Goal: Check status: Check status

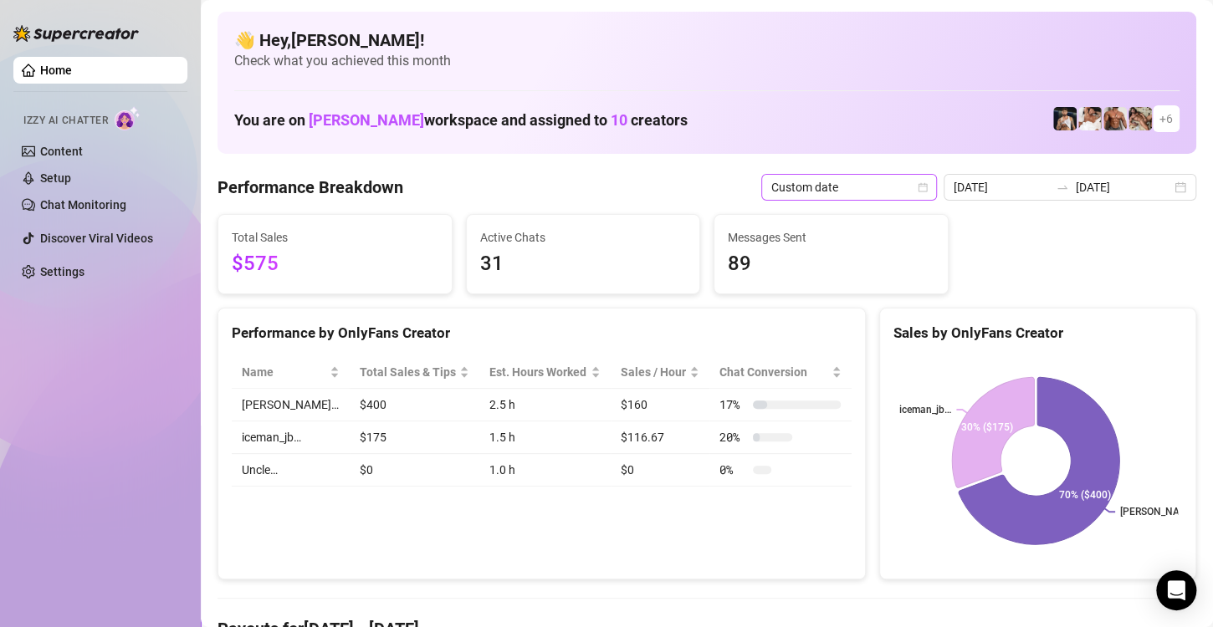
click at [881, 191] on span "Custom date" at bounding box center [849, 187] width 156 height 25
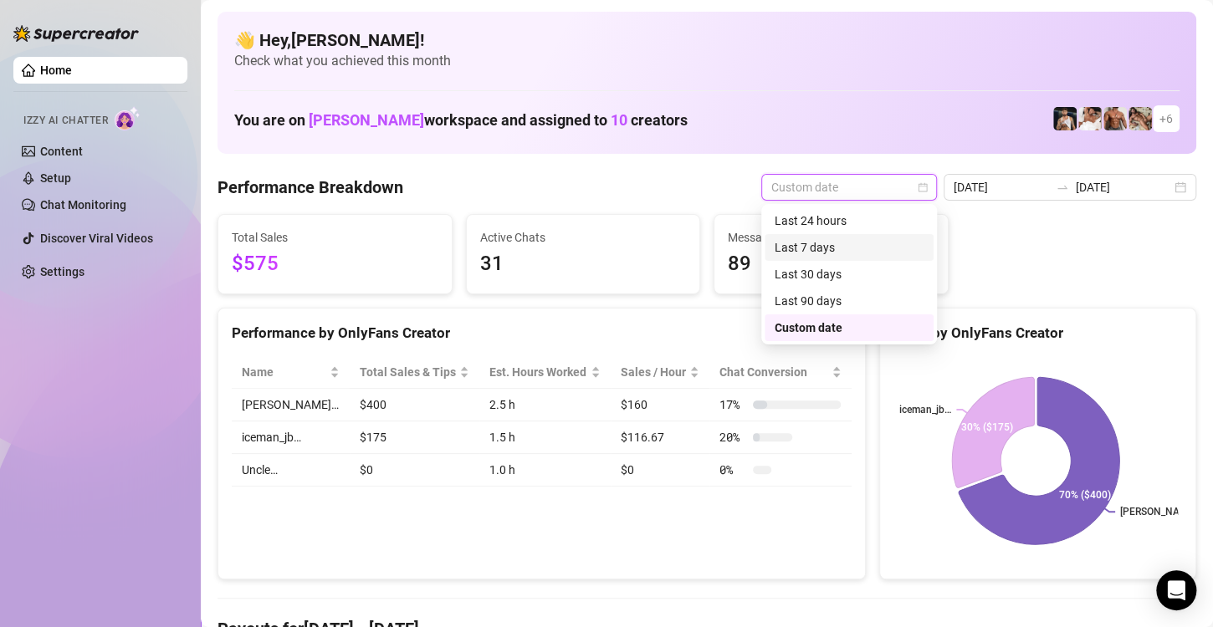
click at [833, 249] on div "Last 7 days" at bounding box center [849, 247] width 149 height 18
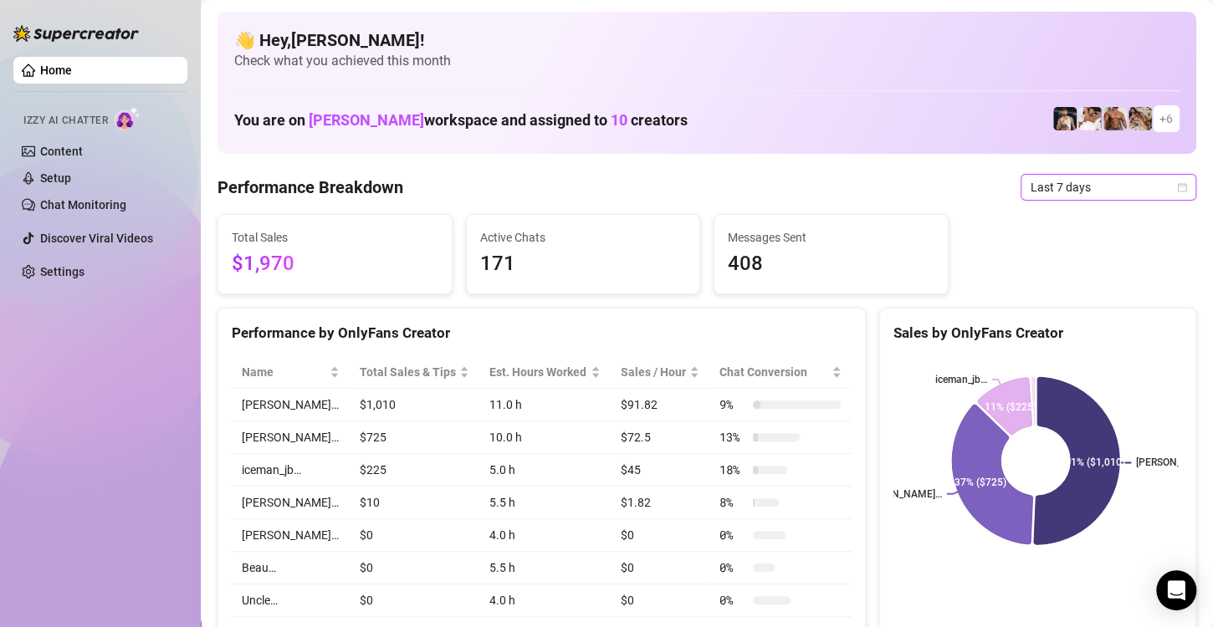
click at [1037, 184] on span "Last 7 days" at bounding box center [1109, 187] width 156 height 25
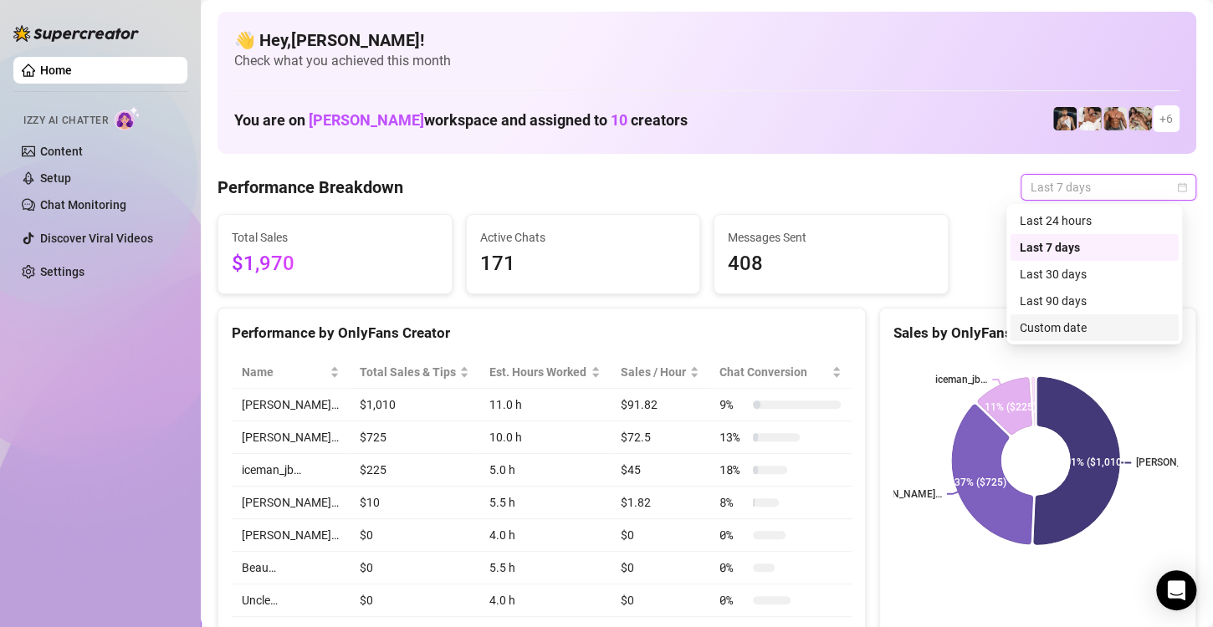
click at [1036, 330] on div "Custom date" at bounding box center [1094, 328] width 149 height 18
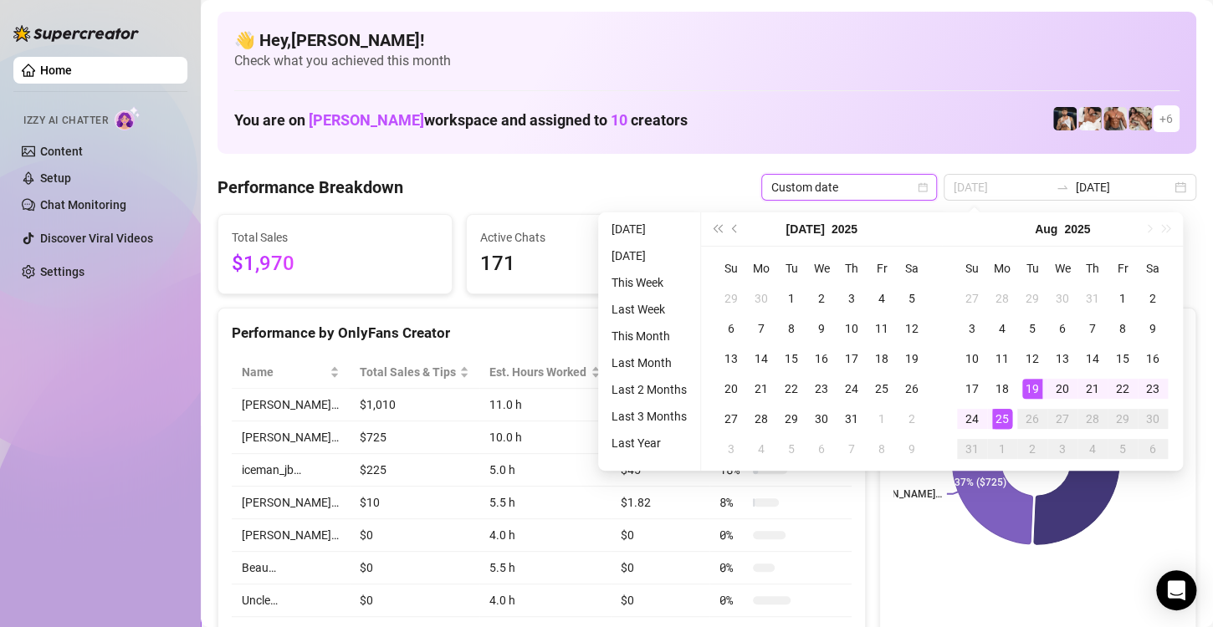
type input "[DATE]"
click at [997, 419] on div "25" at bounding box center [1002, 419] width 20 height 20
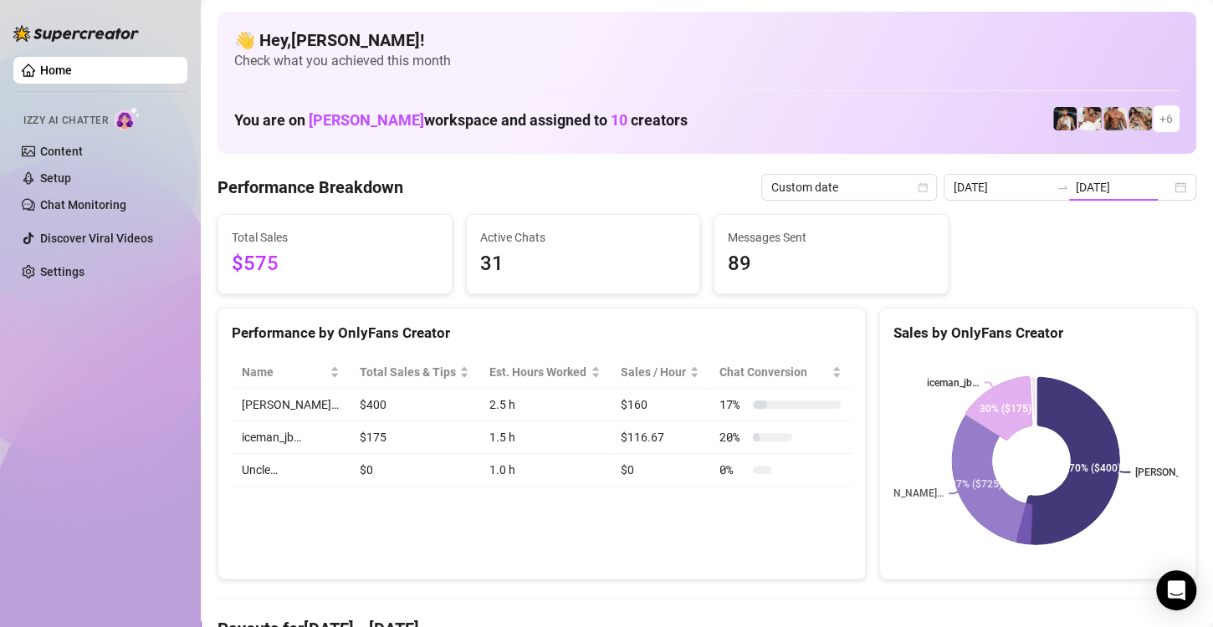
type input "[DATE]"
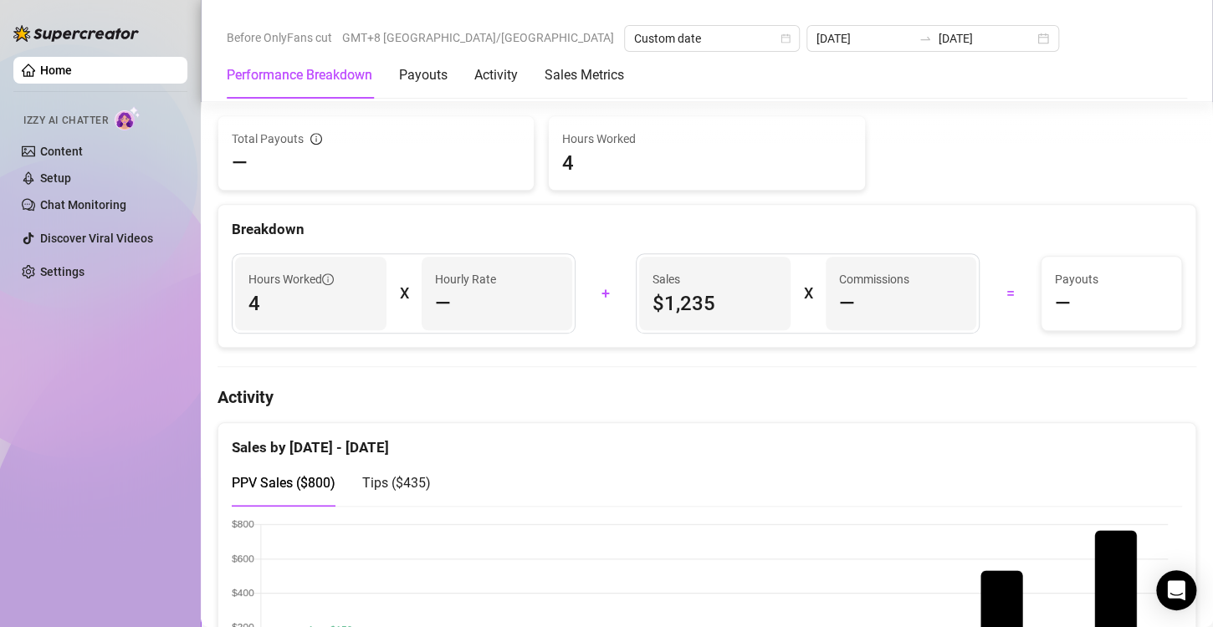
scroll to position [84, 0]
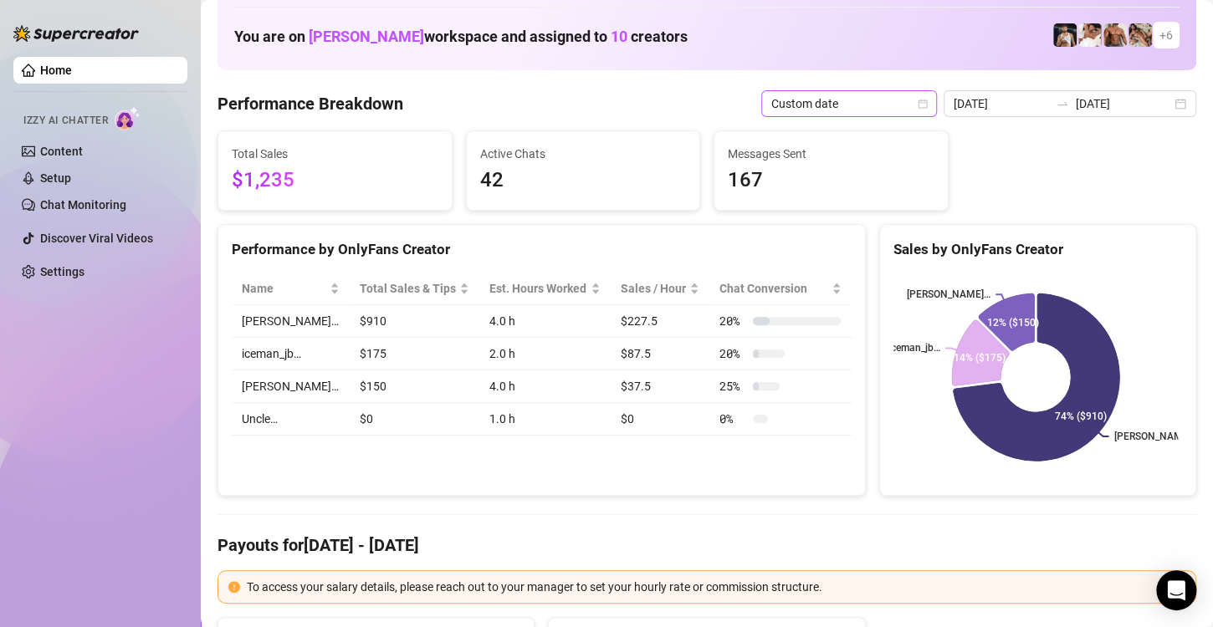
click at [859, 100] on span "Custom date" at bounding box center [849, 103] width 156 height 25
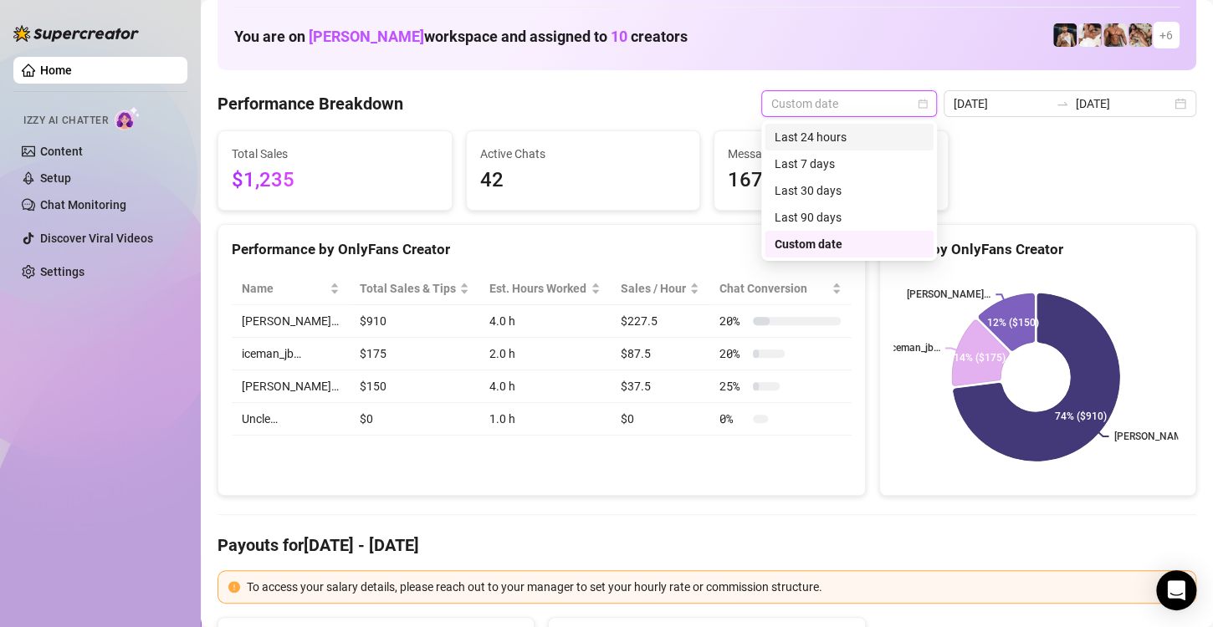
click at [800, 141] on div "Last 24 hours" at bounding box center [849, 137] width 149 height 18
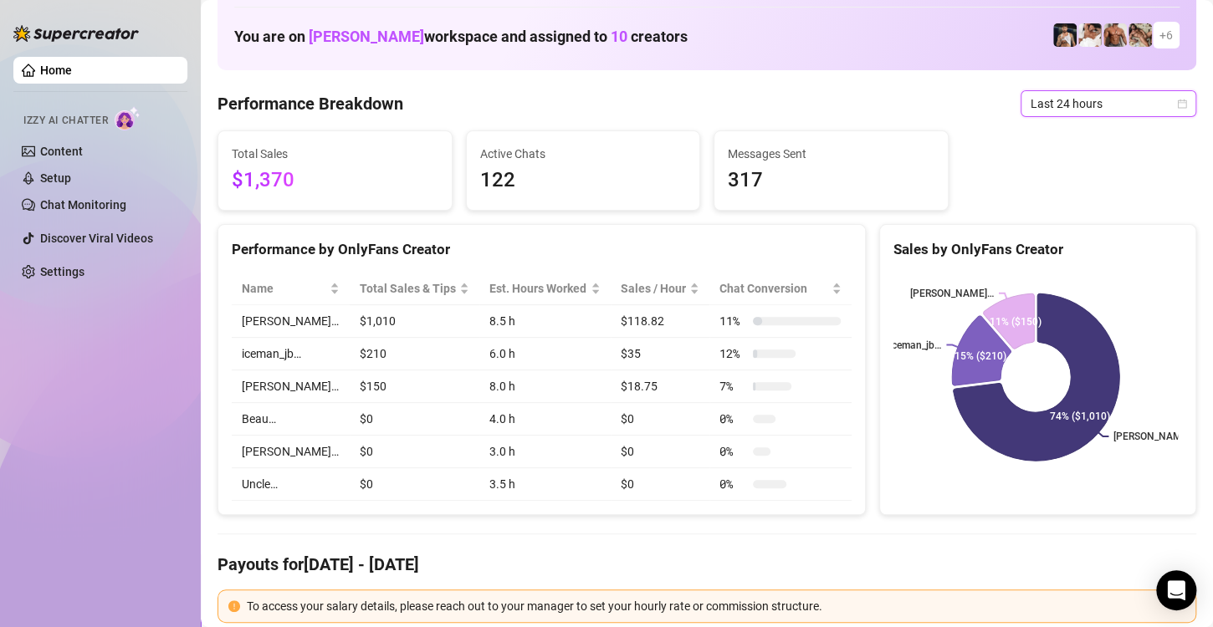
click at [1031, 107] on span "Last 24 hours" at bounding box center [1109, 103] width 156 height 25
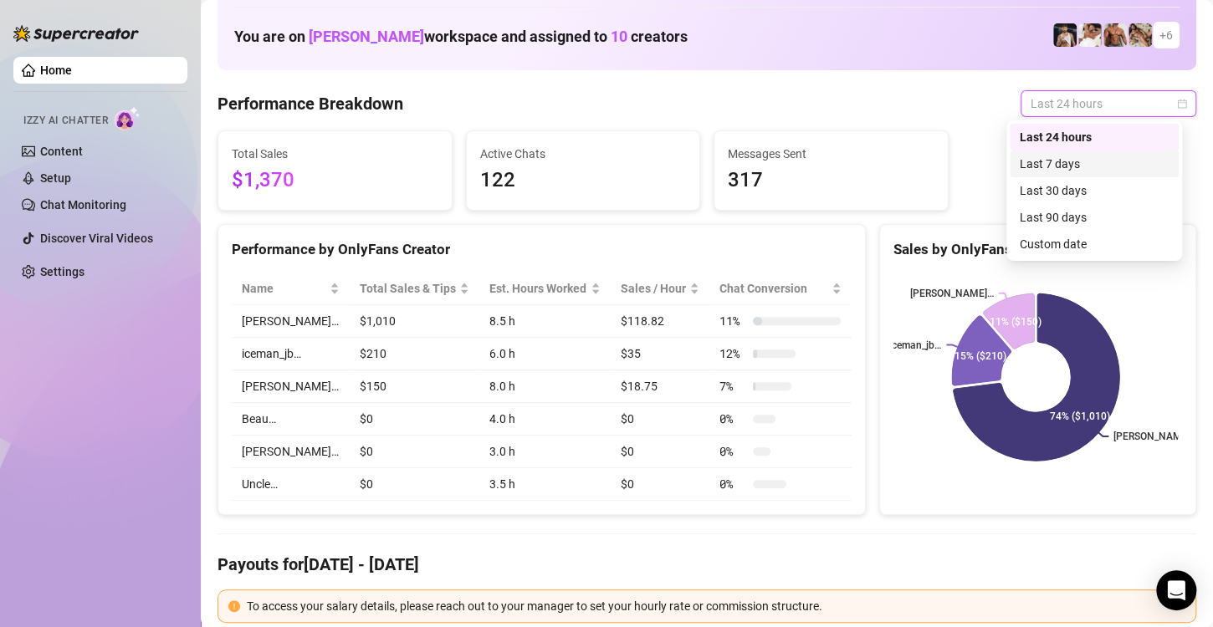
click at [1026, 166] on div "Last 7 days" at bounding box center [1094, 164] width 149 height 18
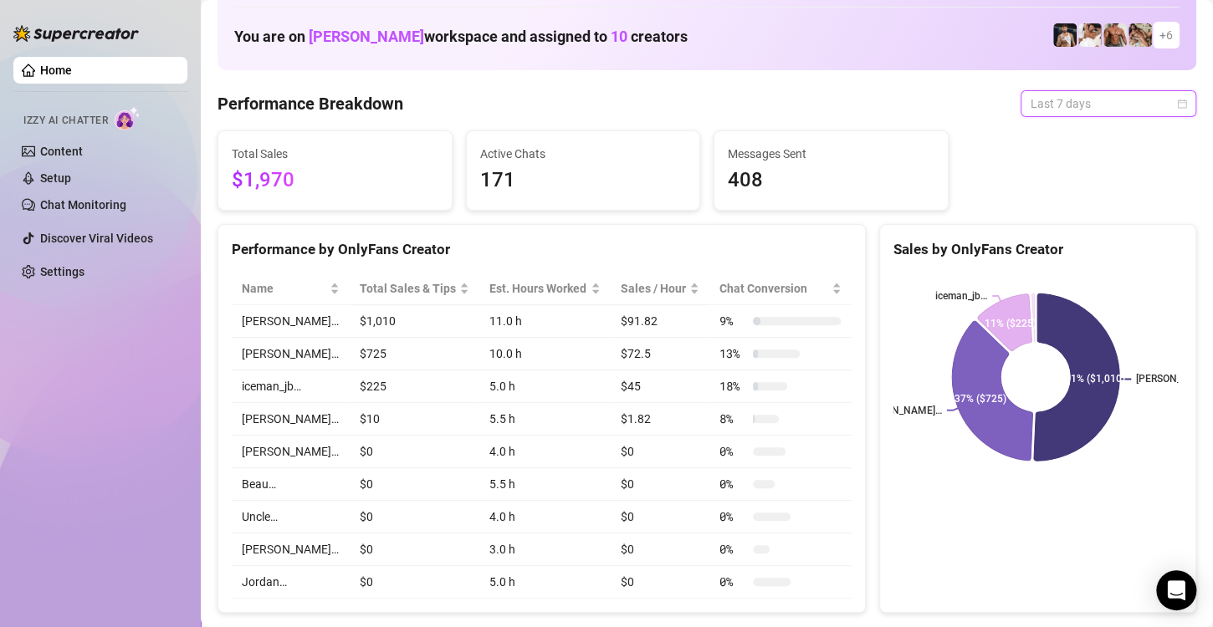
click at [1068, 98] on span "Last 7 days" at bounding box center [1109, 103] width 156 height 25
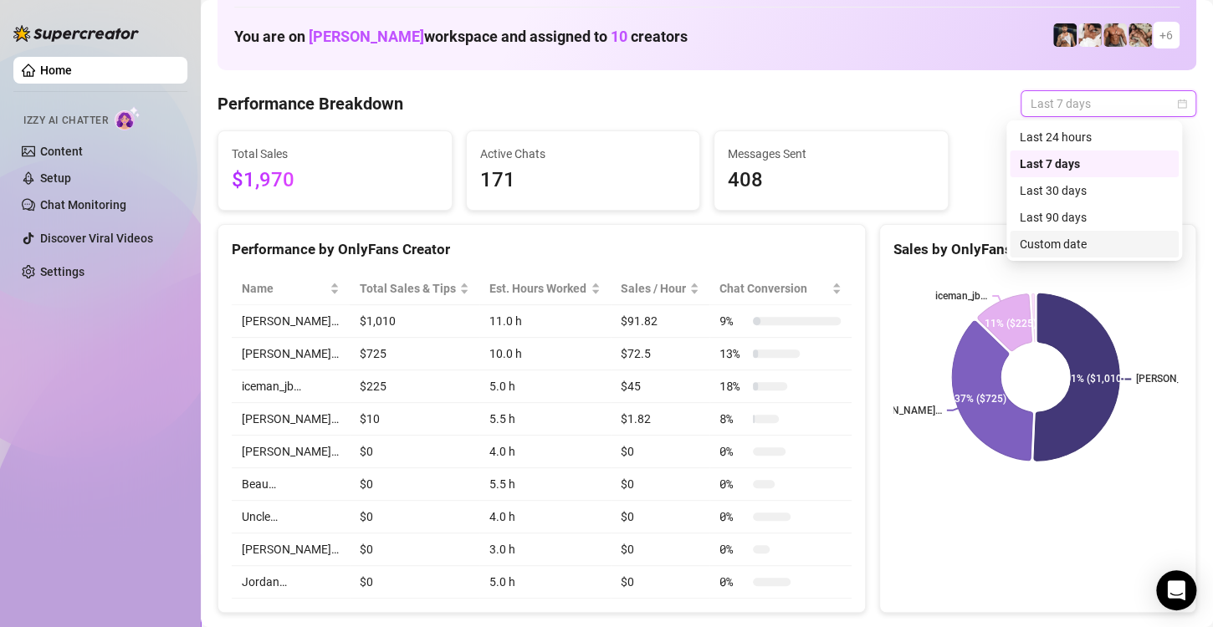
click at [1053, 248] on div "Custom date" at bounding box center [1094, 244] width 149 height 18
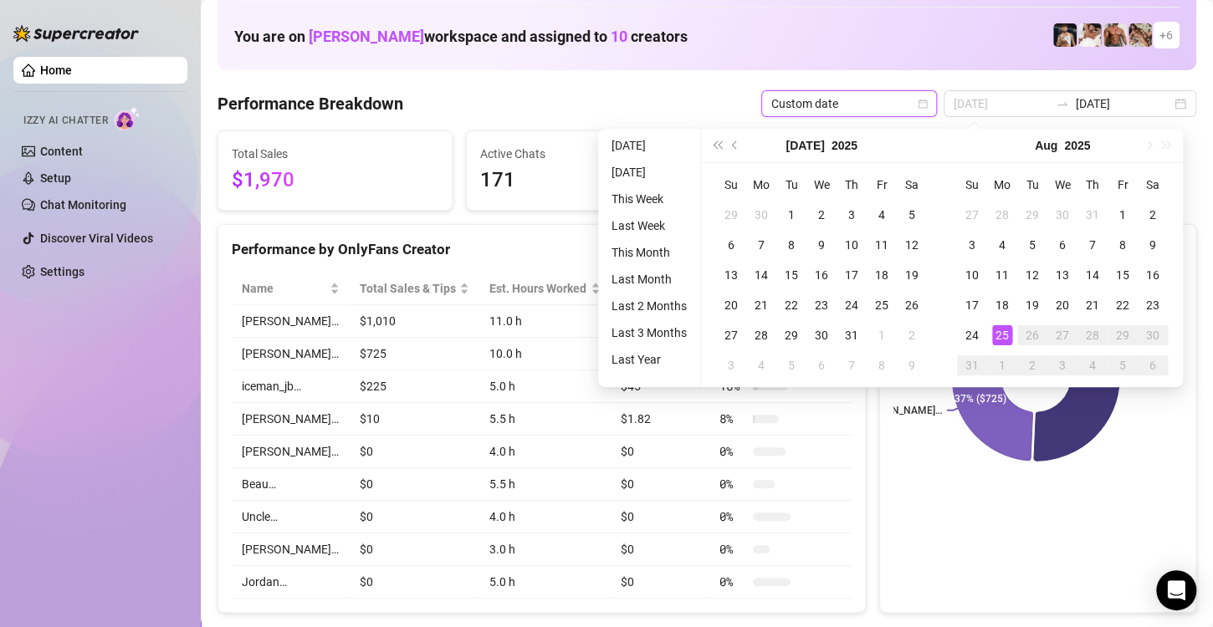
type input "[DATE]"
click at [1006, 331] on div "25" at bounding box center [1002, 335] width 20 height 20
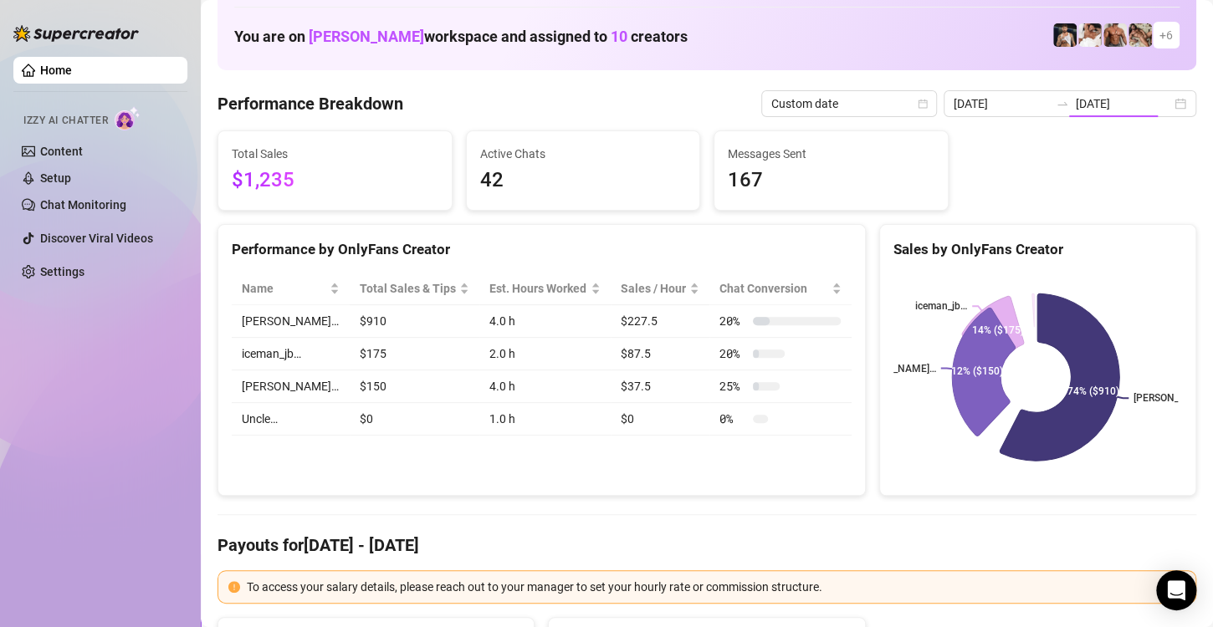
type input "[DATE]"
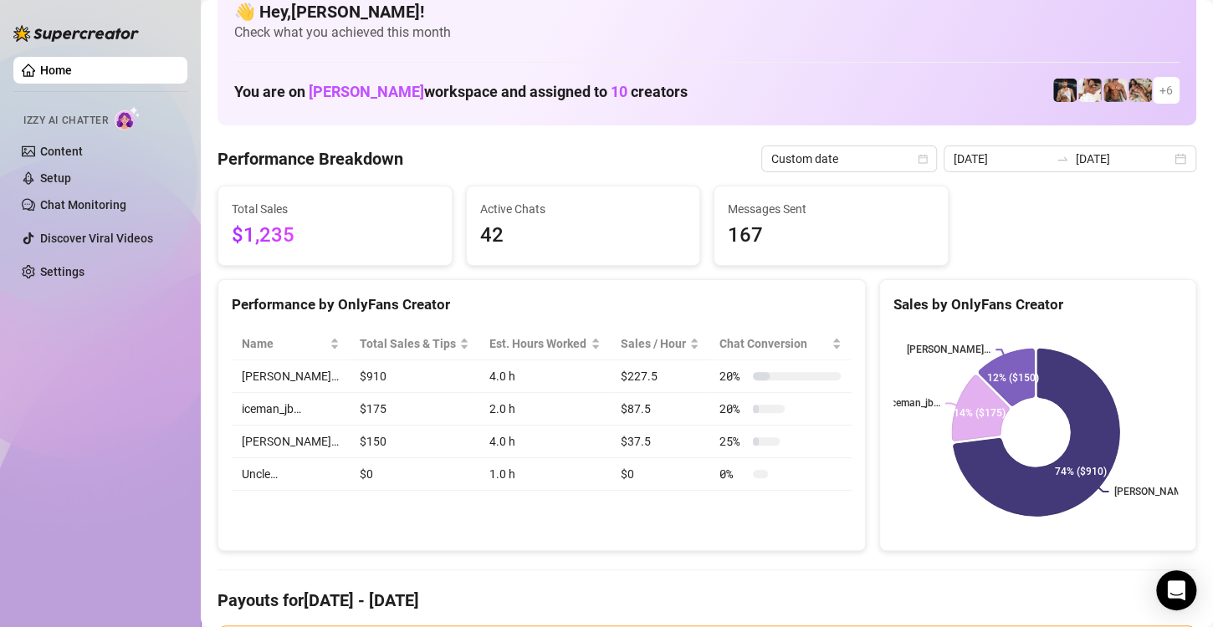
scroll to position [0, 0]
